Goal: Find specific page/section: Find specific page/section

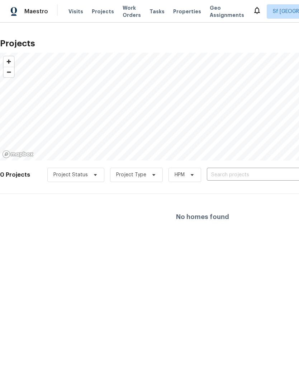
click at [241, 177] on input "text" at bounding box center [248, 174] width 82 height 11
type input "day"
click at [94, 8] on span "Projects" at bounding box center [103, 11] width 22 height 7
click at [70, 11] on span "Visits" at bounding box center [76, 11] width 15 height 7
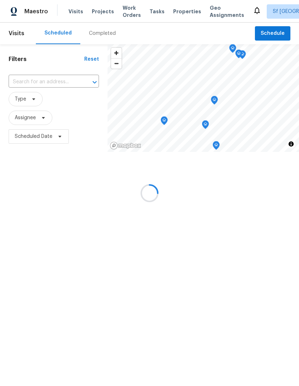
click at [92, 11] on span "Projects" at bounding box center [103, 11] width 22 height 7
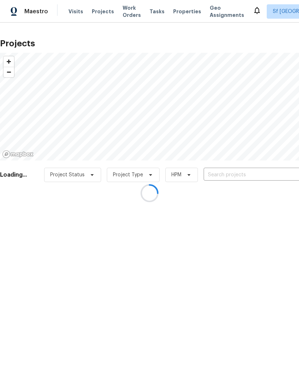
click at [238, 177] on div at bounding box center [149, 193] width 299 height 386
click at [229, 175] on input "text" at bounding box center [248, 174] width 82 height 11
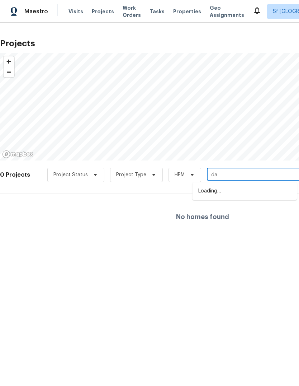
type input "day"
click at [71, 8] on span "Visits" at bounding box center [76, 11] width 15 height 7
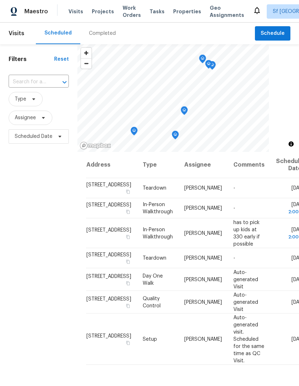
click at [104, 14] on span "Projects" at bounding box center [103, 11] width 22 height 7
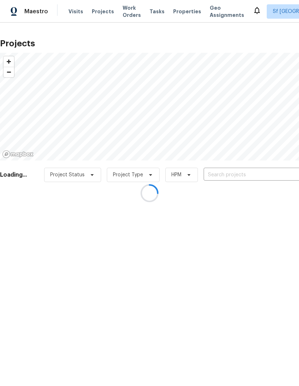
click at [241, 174] on div at bounding box center [149, 193] width 299 height 386
click at [229, 173] on div at bounding box center [149, 193] width 299 height 386
click at [231, 171] on div at bounding box center [149, 193] width 299 height 386
click at [237, 168] on div "Project Status Project Type HPM ​" at bounding box center [175, 175] width 262 height 14
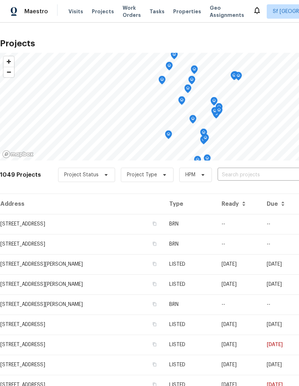
click at [234, 175] on input "text" at bounding box center [259, 174] width 82 height 11
type input "day"
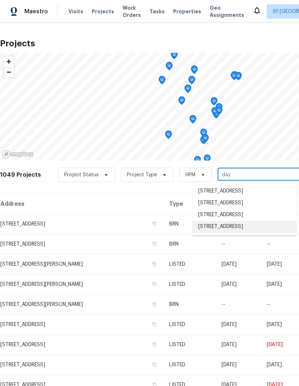
click at [252, 225] on li "[STREET_ADDRESS]" at bounding box center [245, 227] width 104 height 12
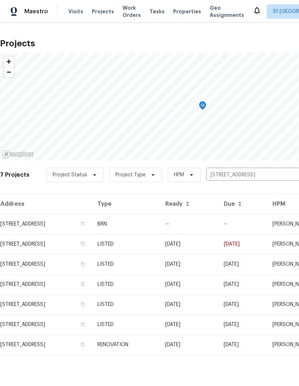
click at [84, 227] on td "[STREET_ADDRESS]" at bounding box center [46, 224] width 92 height 20
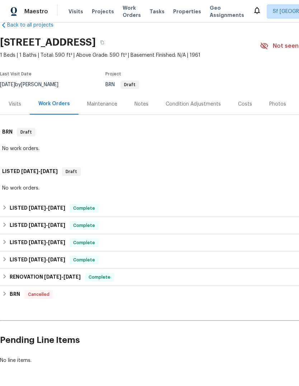
scroll to position [15, 0]
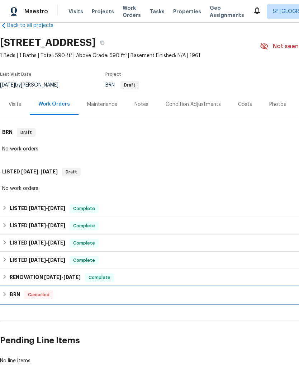
click at [195, 292] on div "BRN Cancelled" at bounding box center [202, 294] width 401 height 9
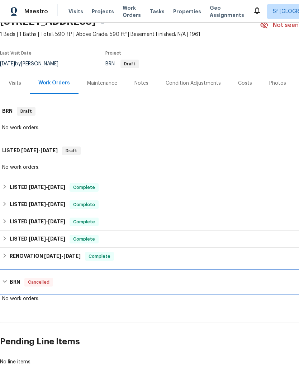
scroll to position [36, 0]
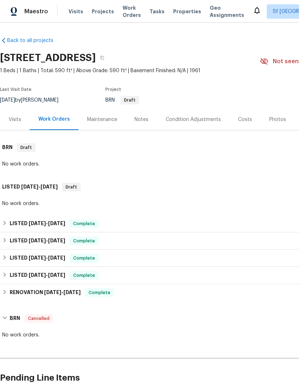
click at [128, 12] on span "Work Orders" at bounding box center [132, 11] width 18 height 14
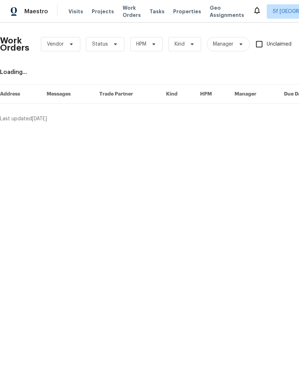
click at [128, 12] on span "Work Orders" at bounding box center [132, 11] width 18 height 14
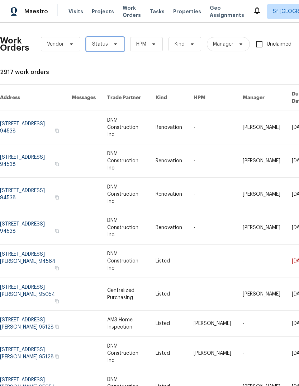
click at [107, 44] on span "Status" at bounding box center [105, 44] width 38 height 14
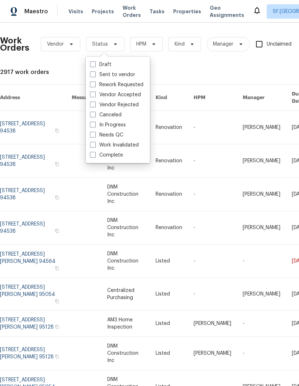
click at [129, 75] on label "Sent to vendor" at bounding box center [112, 74] width 45 height 7
click at [95, 75] on input "Sent to vendor" at bounding box center [92, 73] width 5 height 5
checkbox input "true"
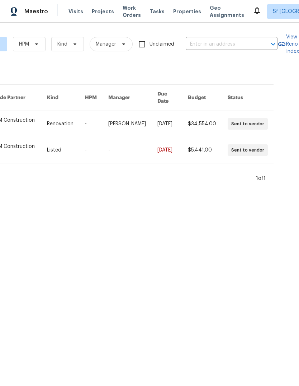
scroll to position [0, 138]
